Goal: Task Accomplishment & Management: Use online tool/utility

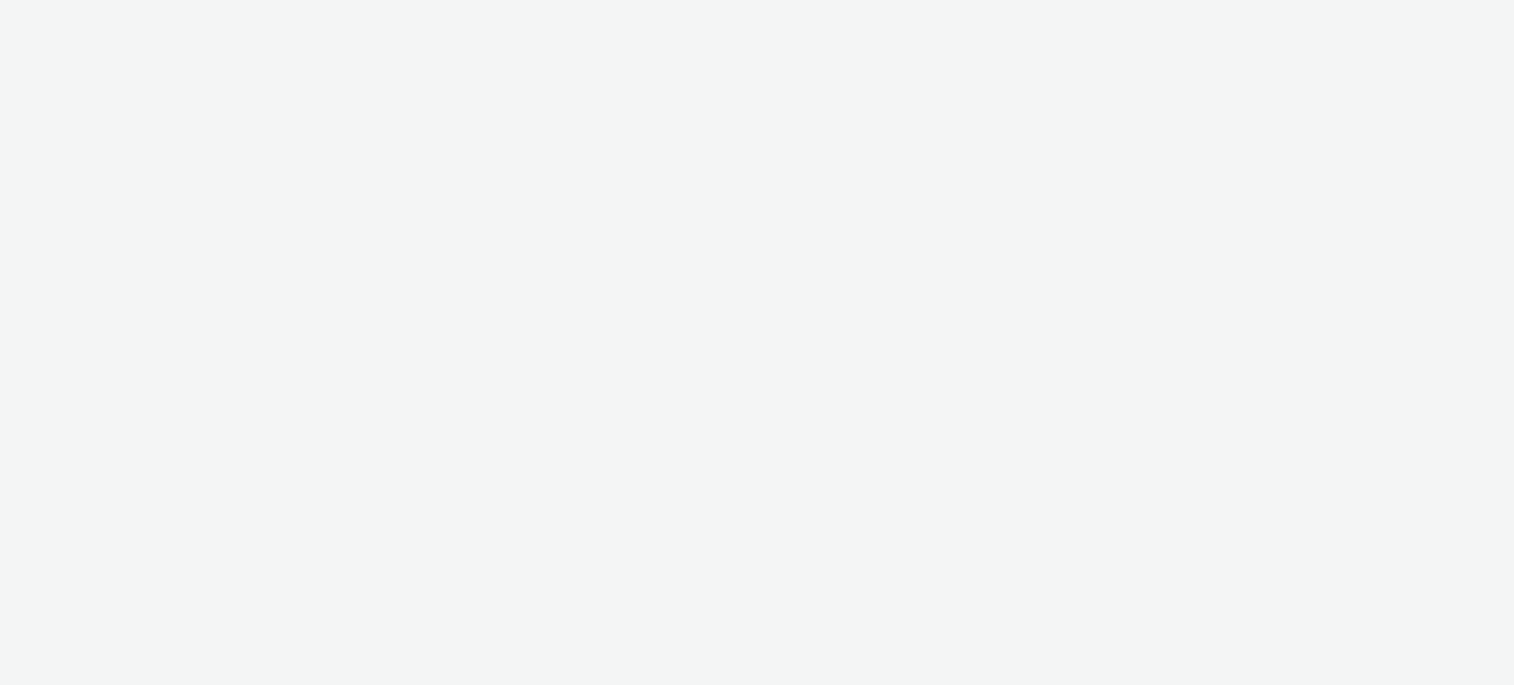
select select "ac009755-aa48-4799-8050-7a339a378eb8"
select select "79162ed7-0017-4339-93b0-3399b708648f"
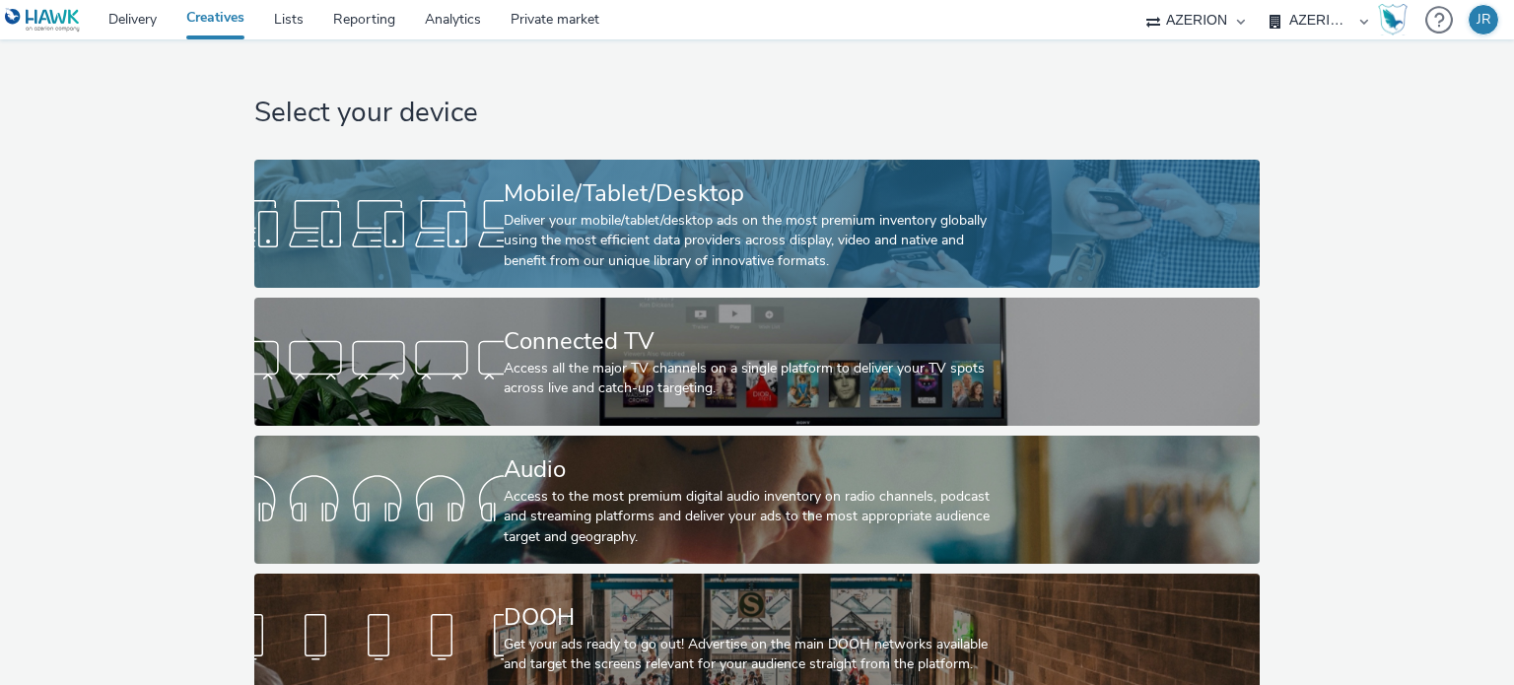
click at [752, 202] on div "Mobile/Tablet/Desktop" at bounding box center [753, 193] width 499 height 35
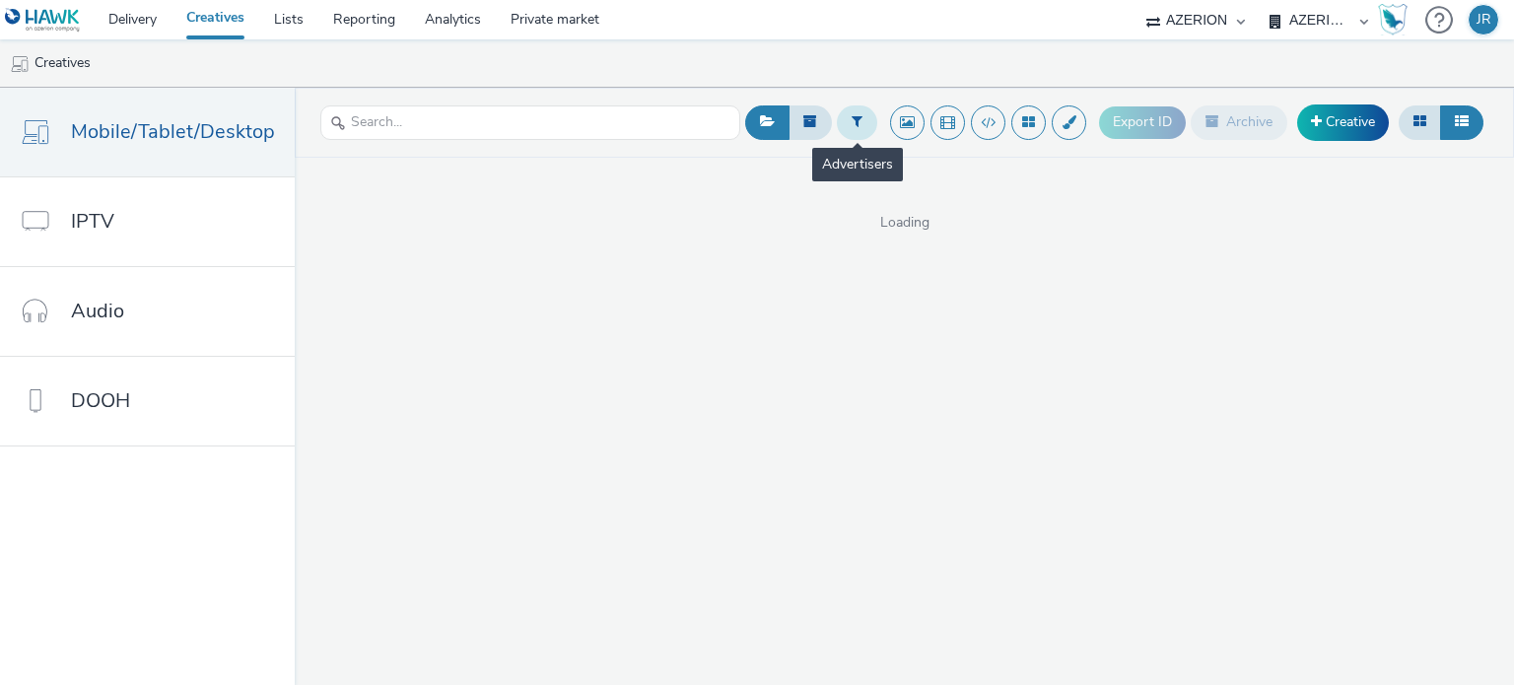
click at [866, 129] on button at bounding box center [857, 122] width 40 height 34
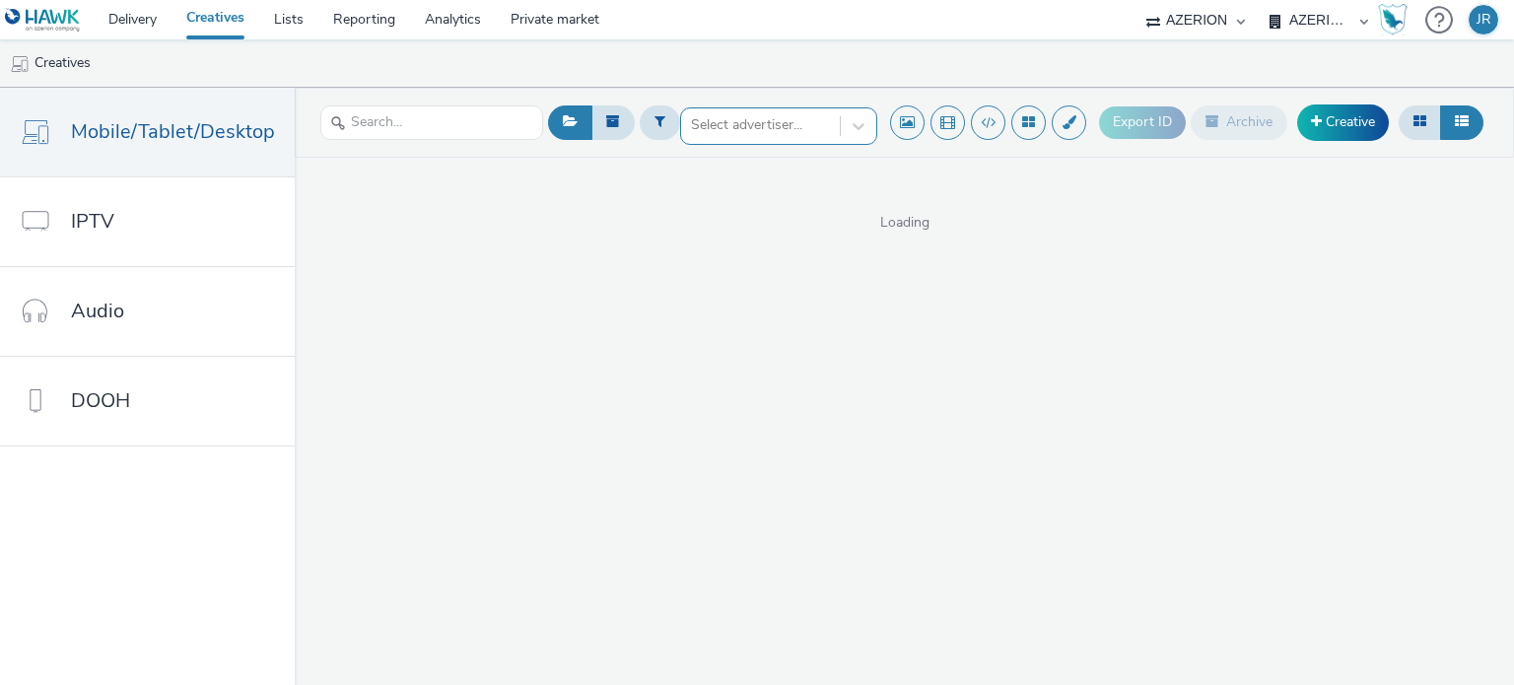
click at [785, 127] on div at bounding box center [760, 125] width 139 height 24
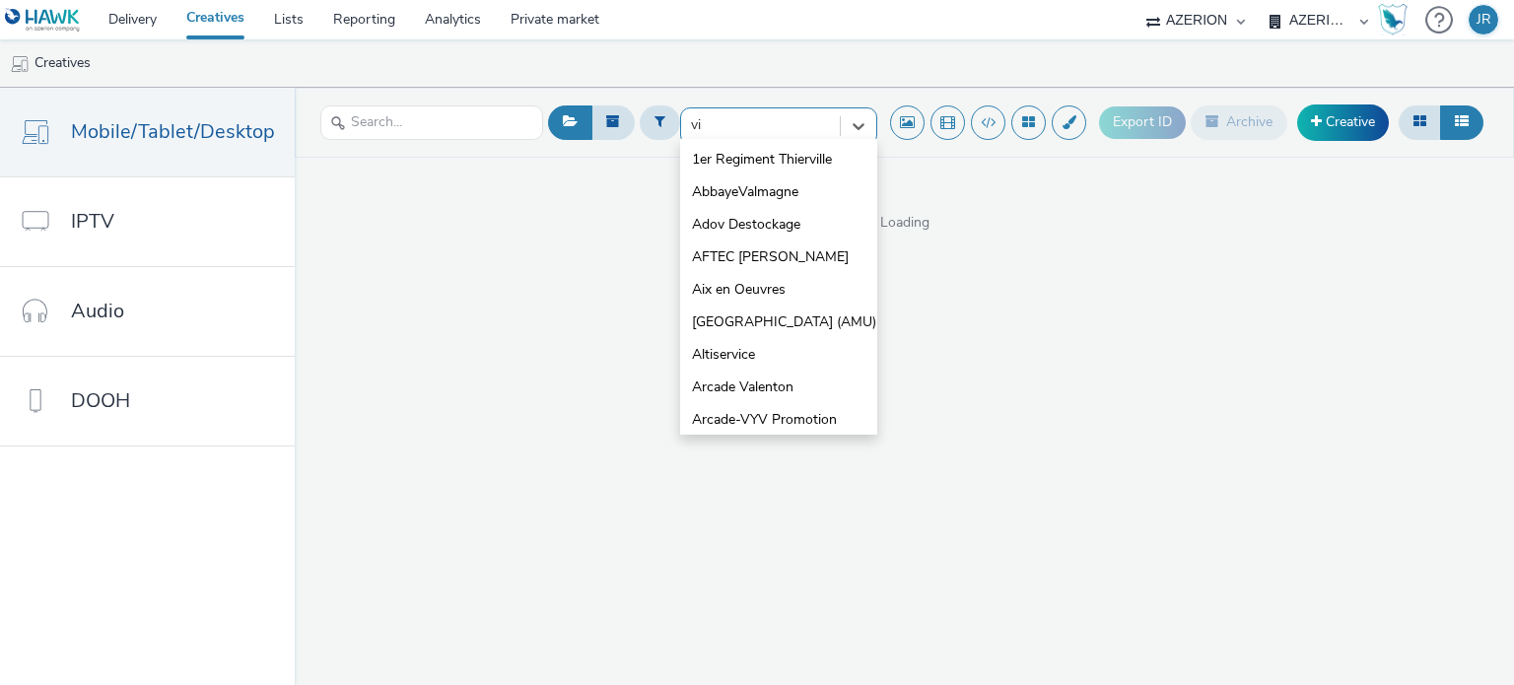
type input "visa"
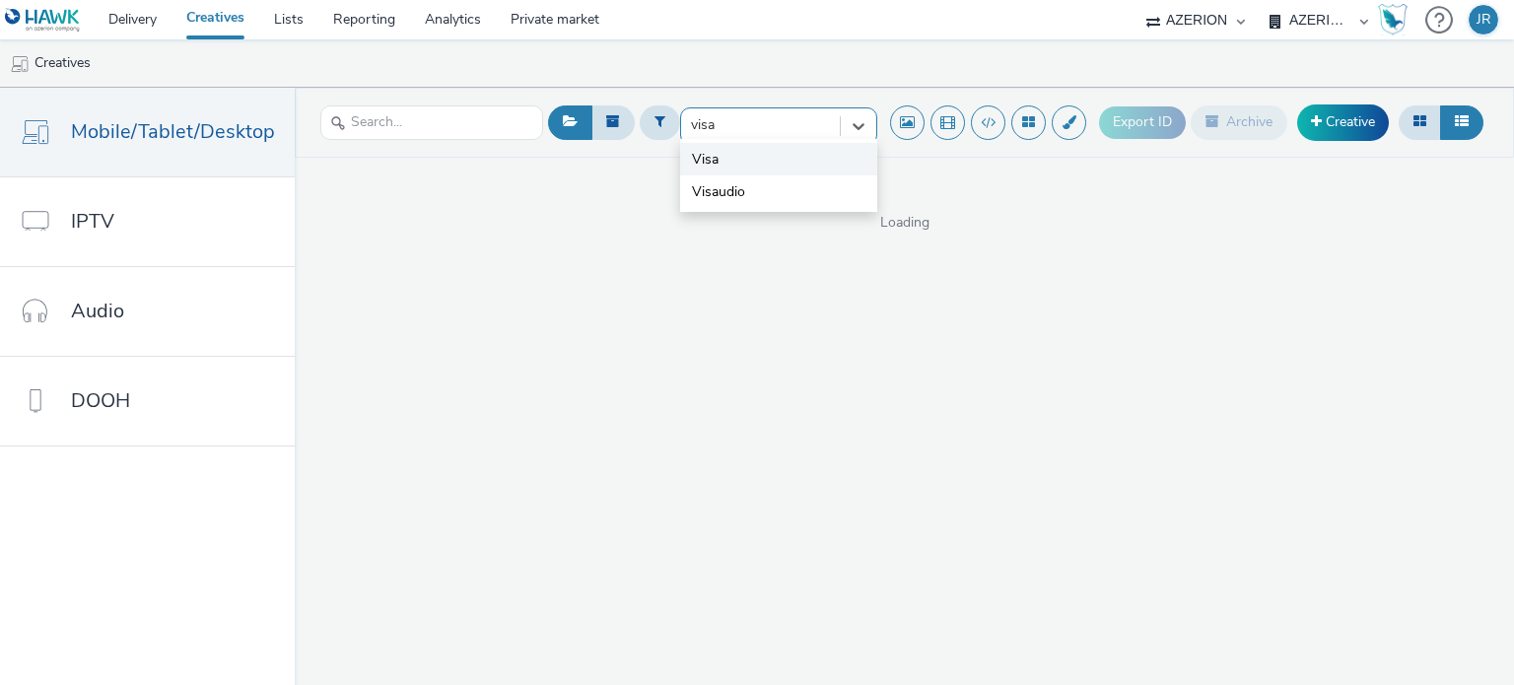
click at [743, 155] on li "Visa" at bounding box center [778, 159] width 197 height 33
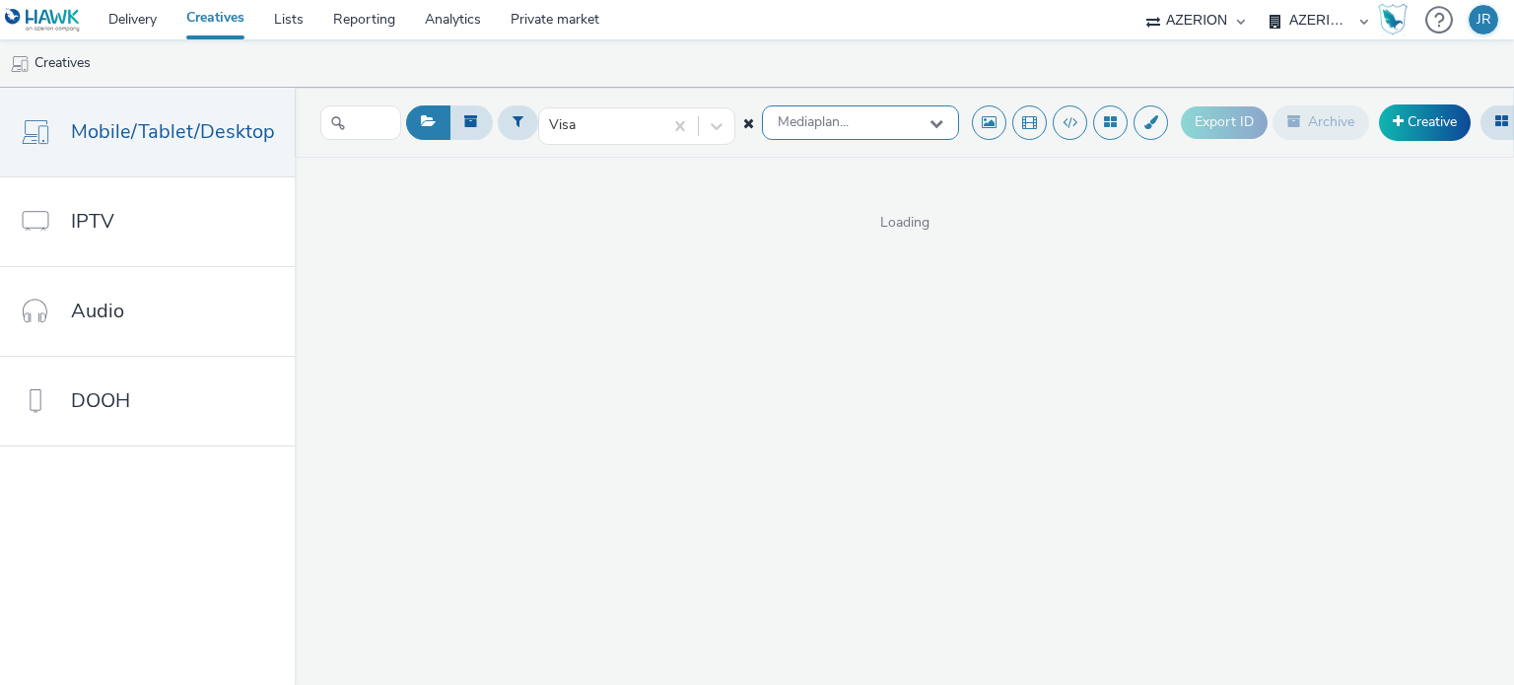
click at [840, 120] on span "Mediaplan..." at bounding box center [813, 122] width 71 height 17
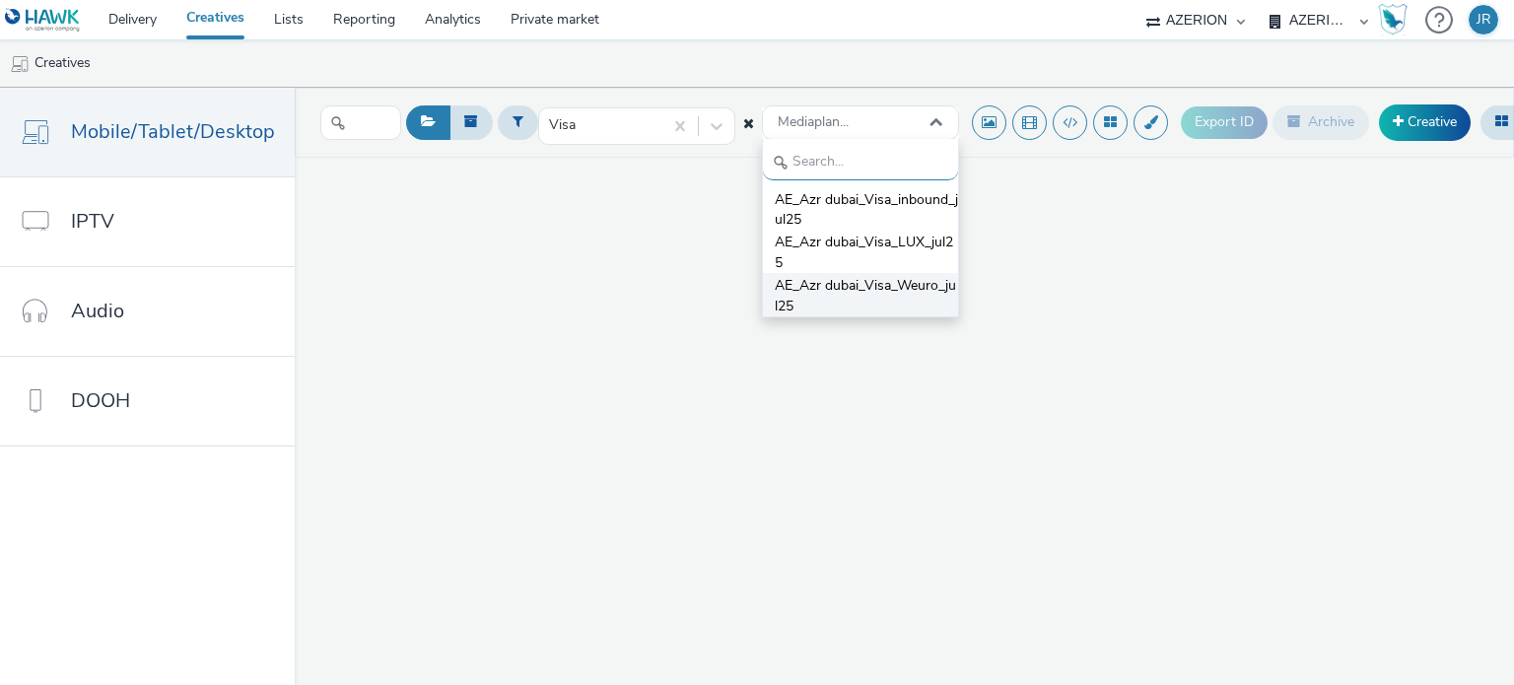
click at [867, 297] on span "AE_Azr dubai_Visa_Weuro_jul25" at bounding box center [866, 296] width 183 height 40
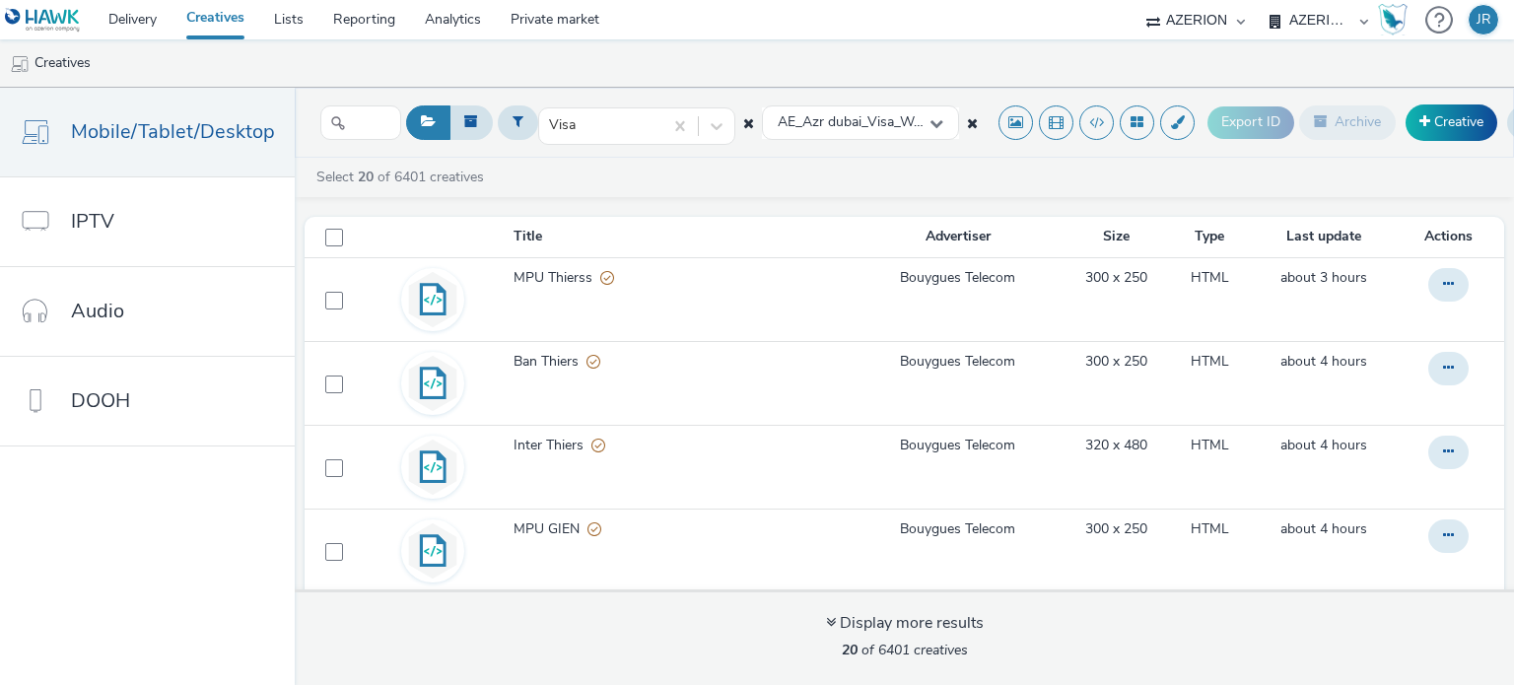
click at [841, 180] on div "Select 20 of 6401 creatives" at bounding box center [909, 178] width 1190 height 20
click at [968, 122] on icon at bounding box center [972, 123] width 11 height 14
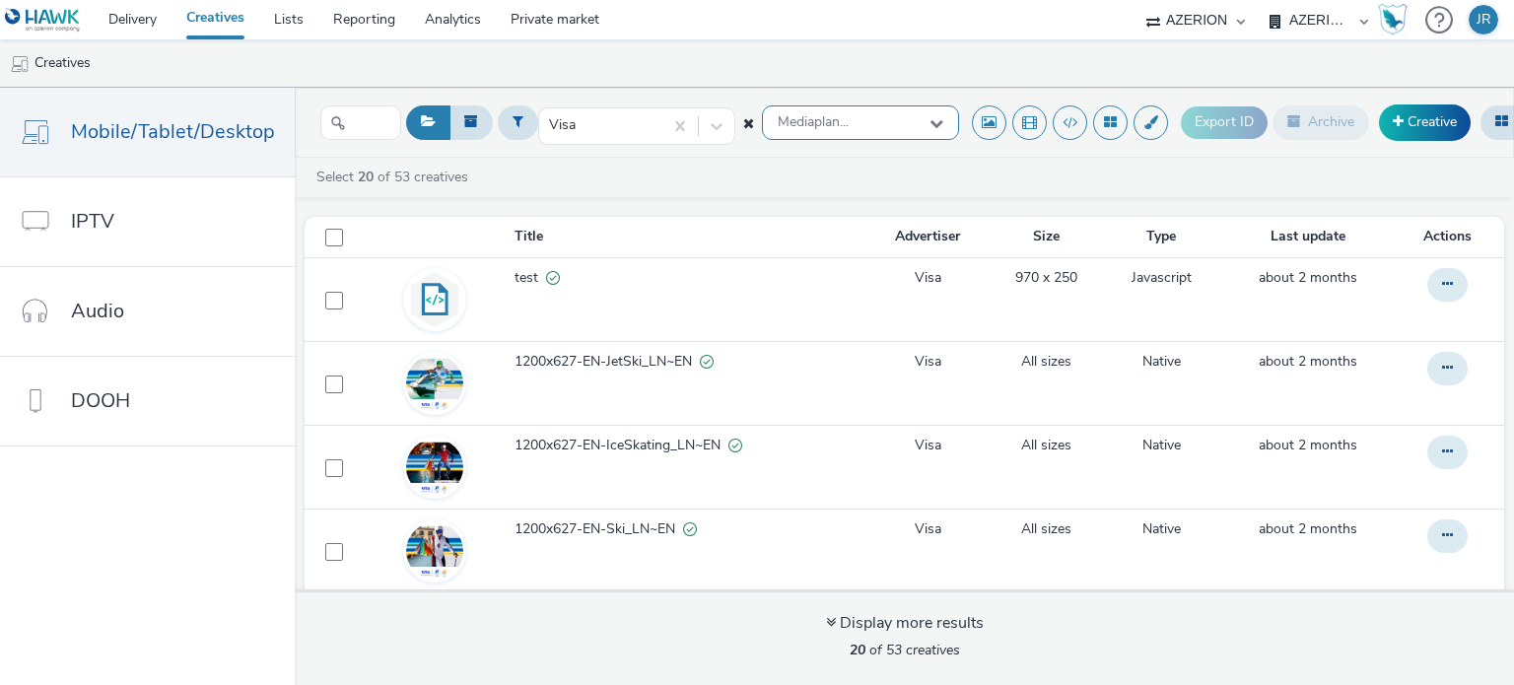
click at [822, 114] on span "Mediaplan..." at bounding box center [813, 122] width 71 height 17
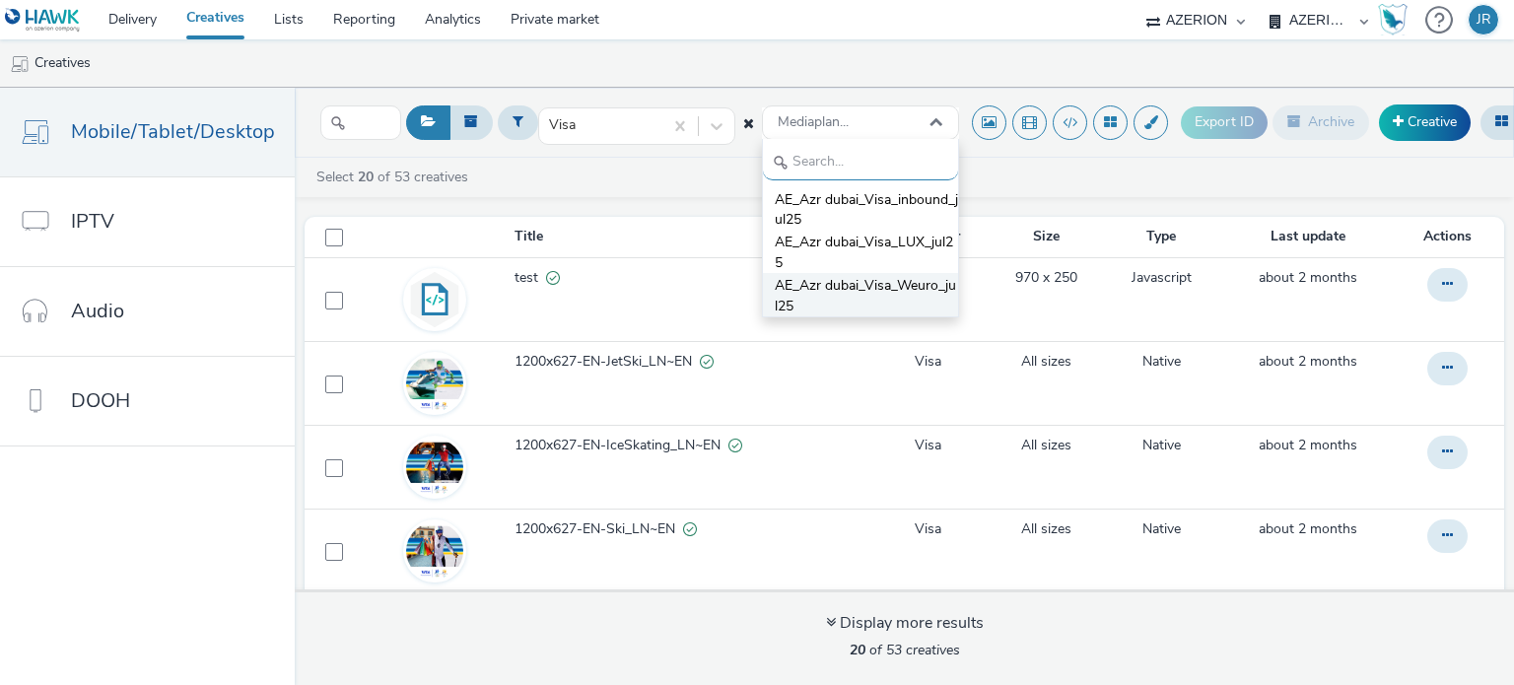
click at [848, 289] on span "AE_Azr dubai_Visa_Weuro_jul25" at bounding box center [866, 296] width 183 height 40
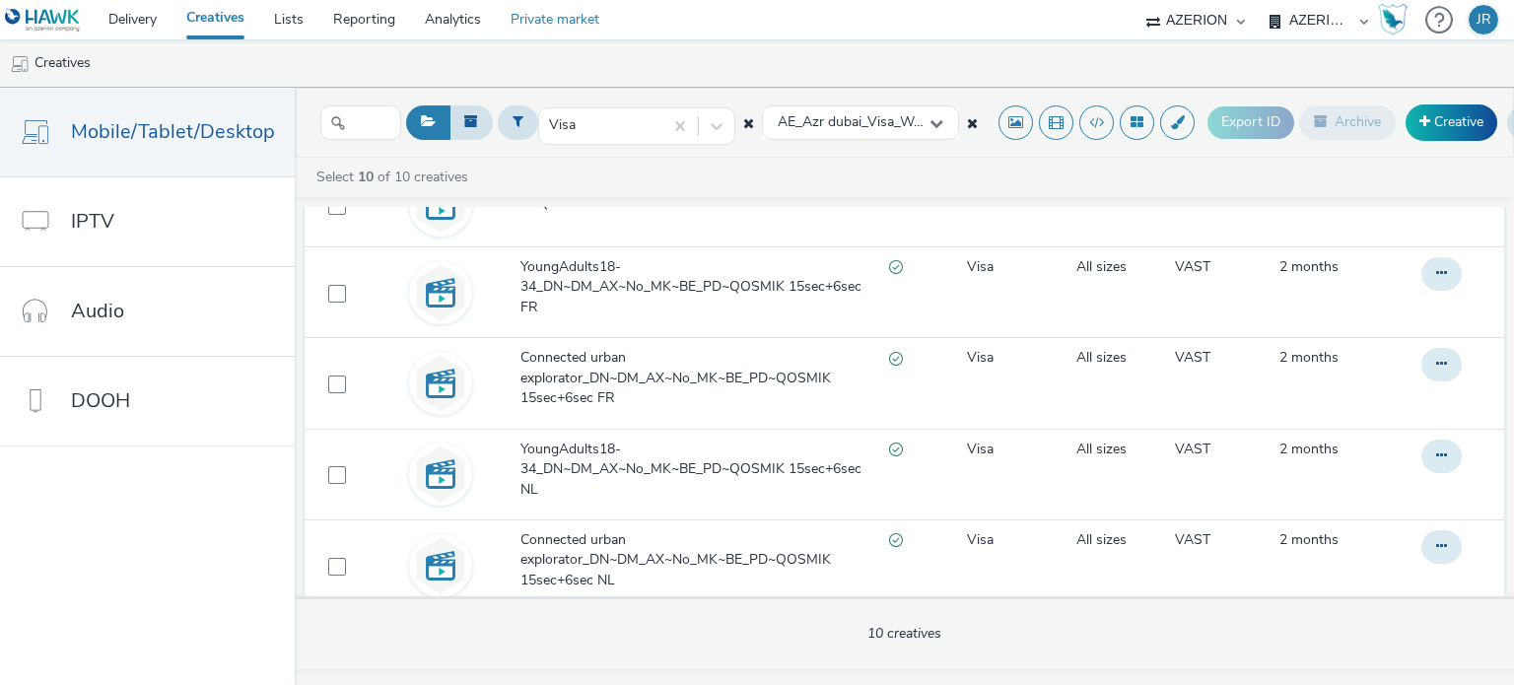
scroll to position [337, 0]
